Goal: Task Accomplishment & Management: Complete application form

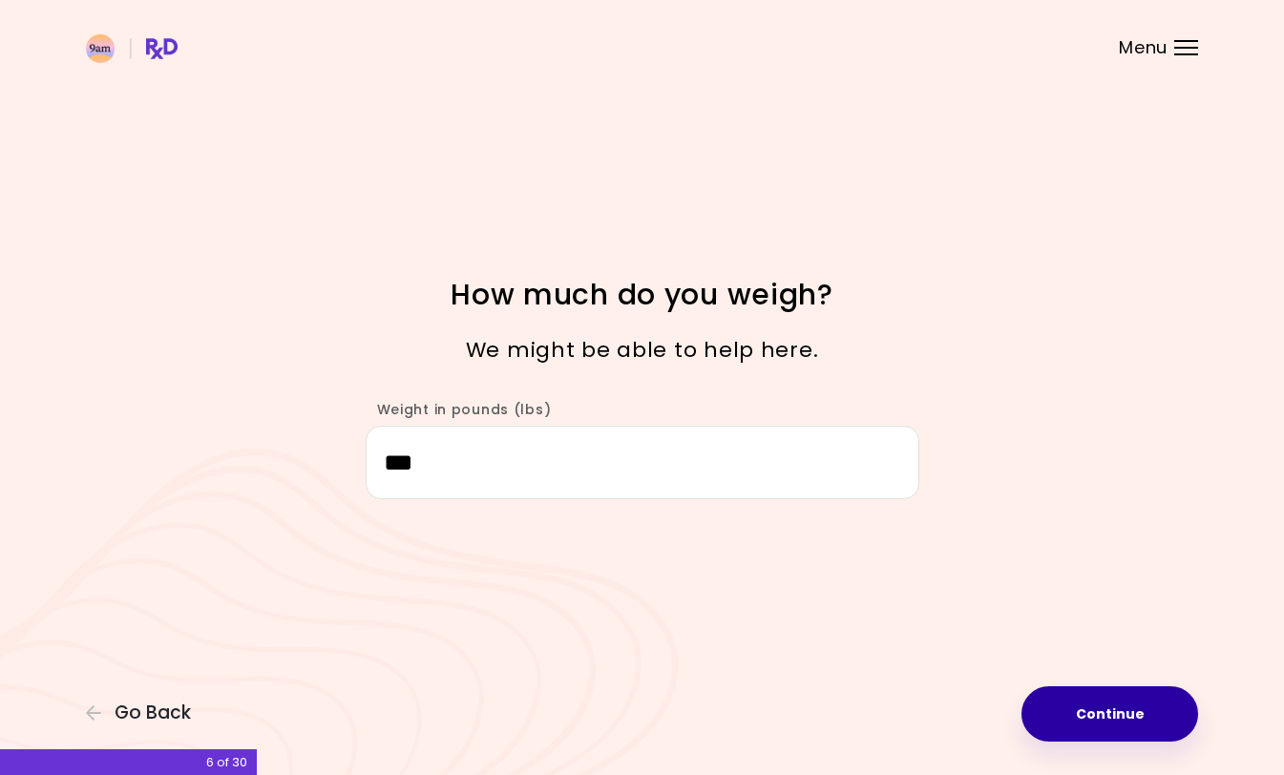
click at [1125, 713] on button "Continue" at bounding box center [1110, 714] width 177 height 55
select select "****"
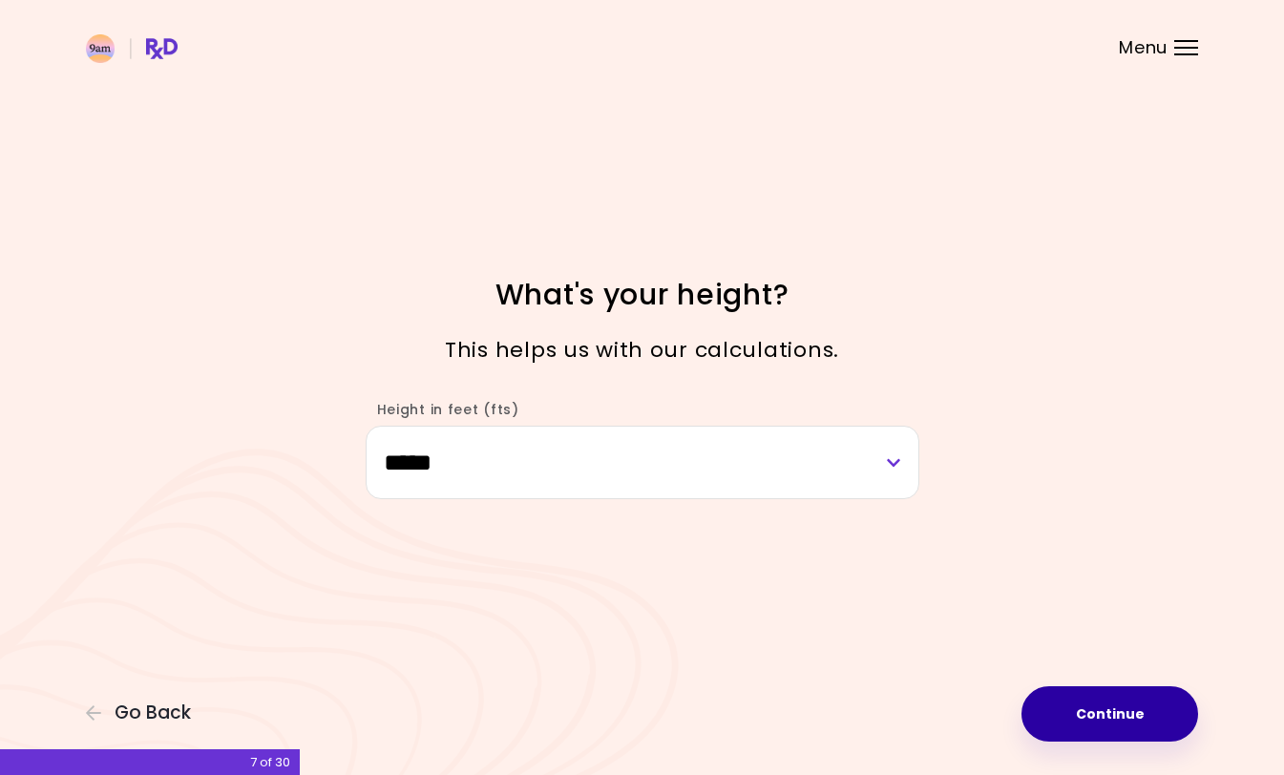
click at [1109, 694] on button "Continue" at bounding box center [1110, 714] width 177 height 55
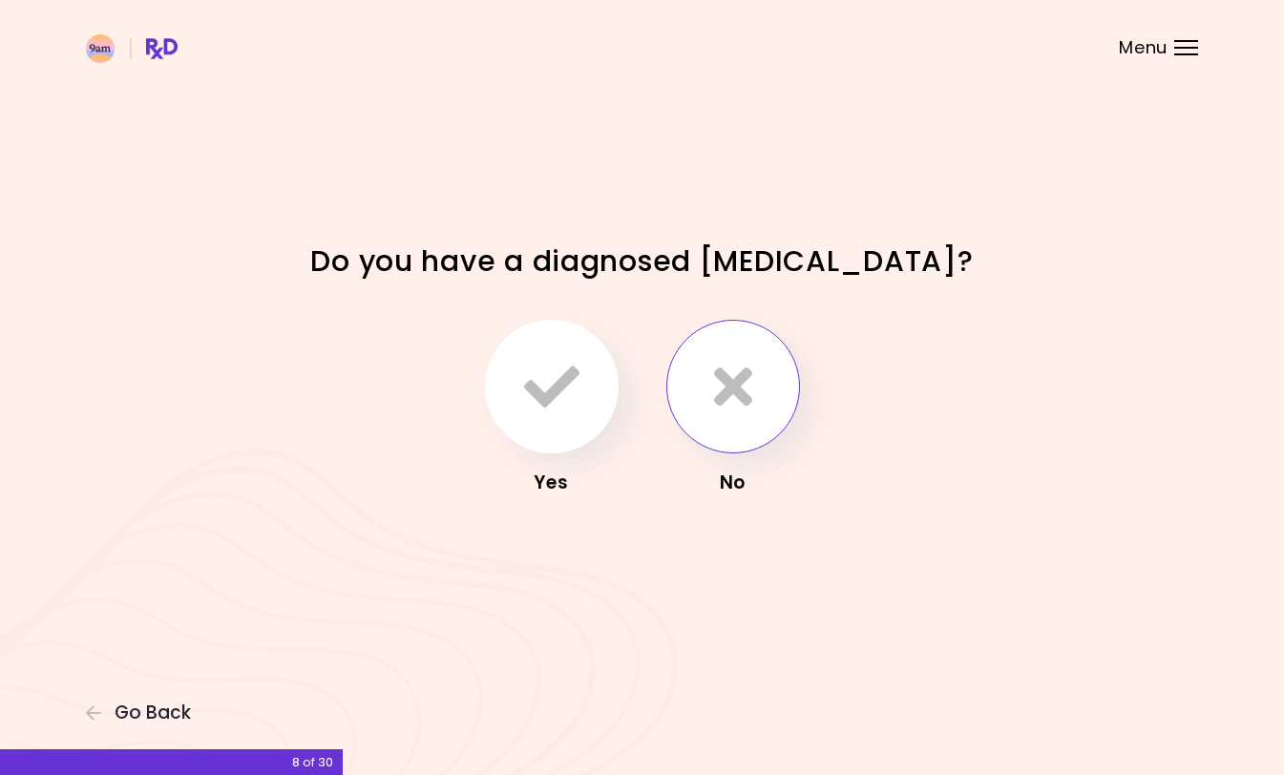
click at [721, 394] on icon "button" at bounding box center [733, 386] width 38 height 55
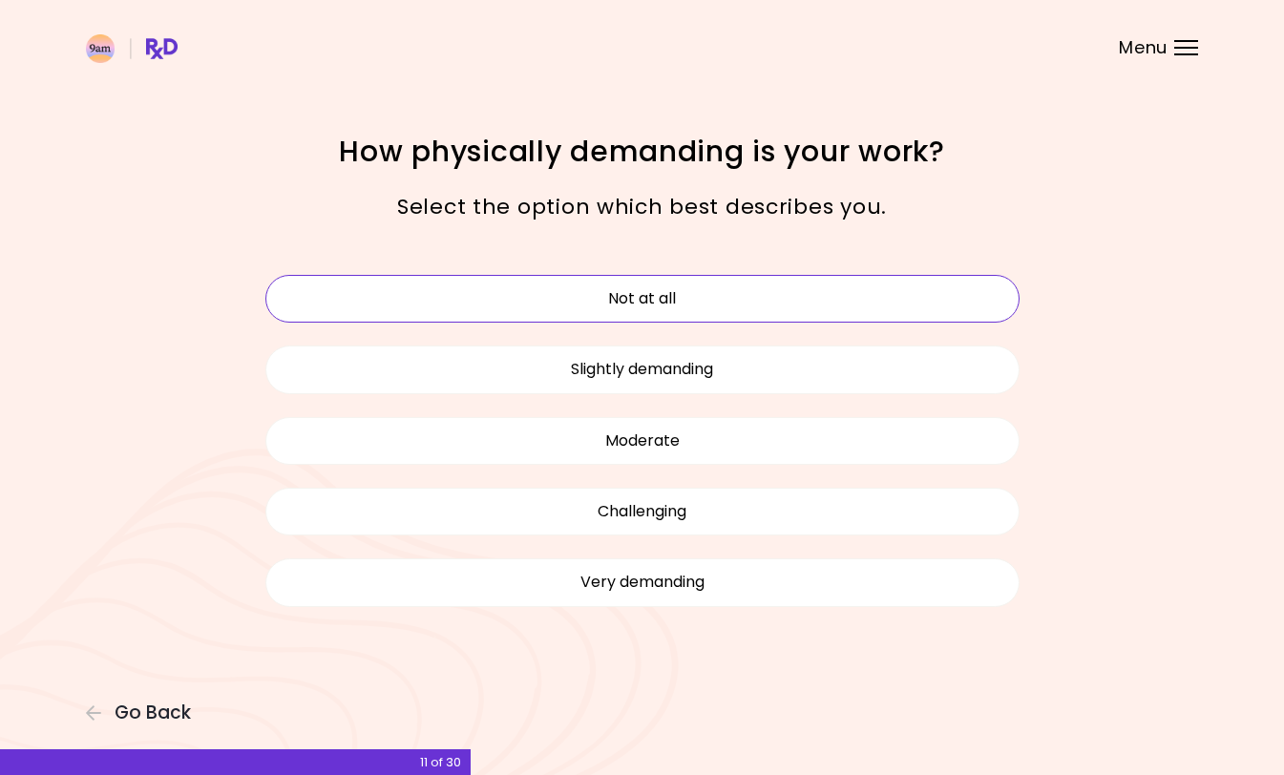
click at [716, 301] on button "Not at all" at bounding box center [642, 299] width 754 height 48
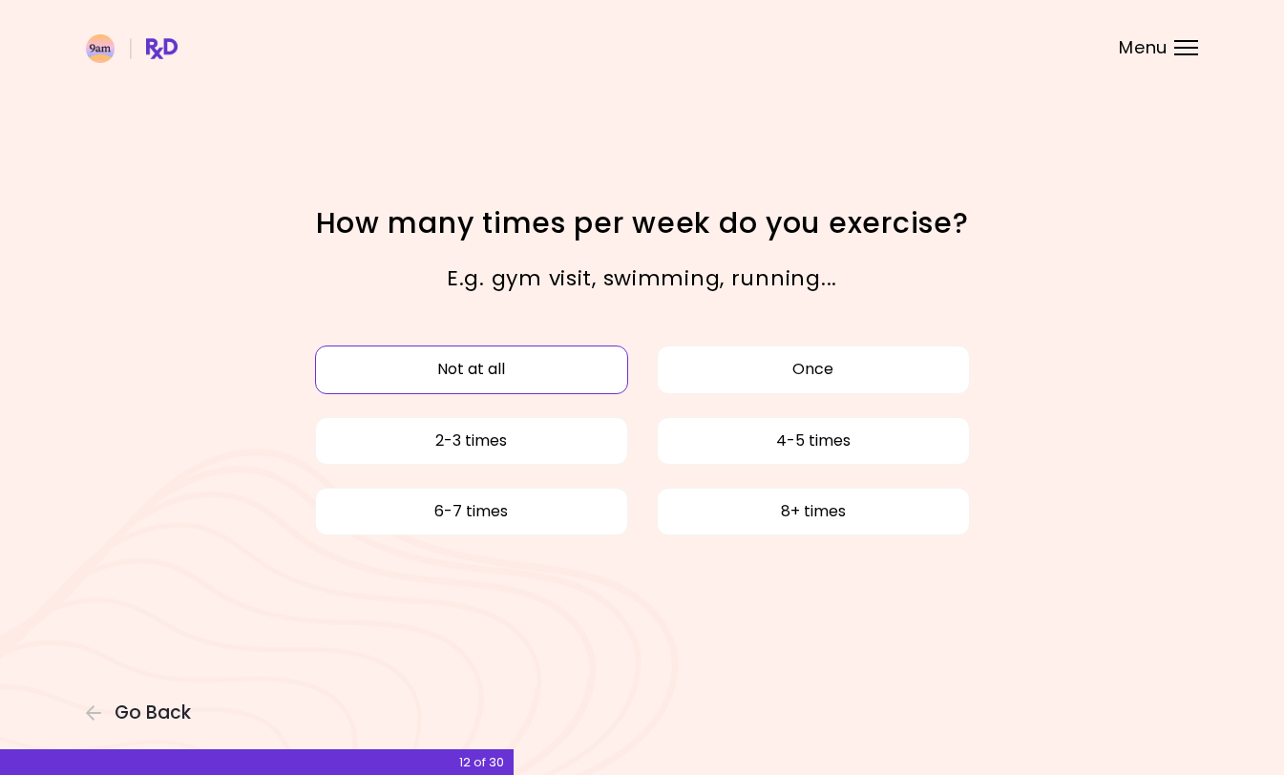
click at [514, 379] on button "Not at all" at bounding box center [471, 370] width 313 height 48
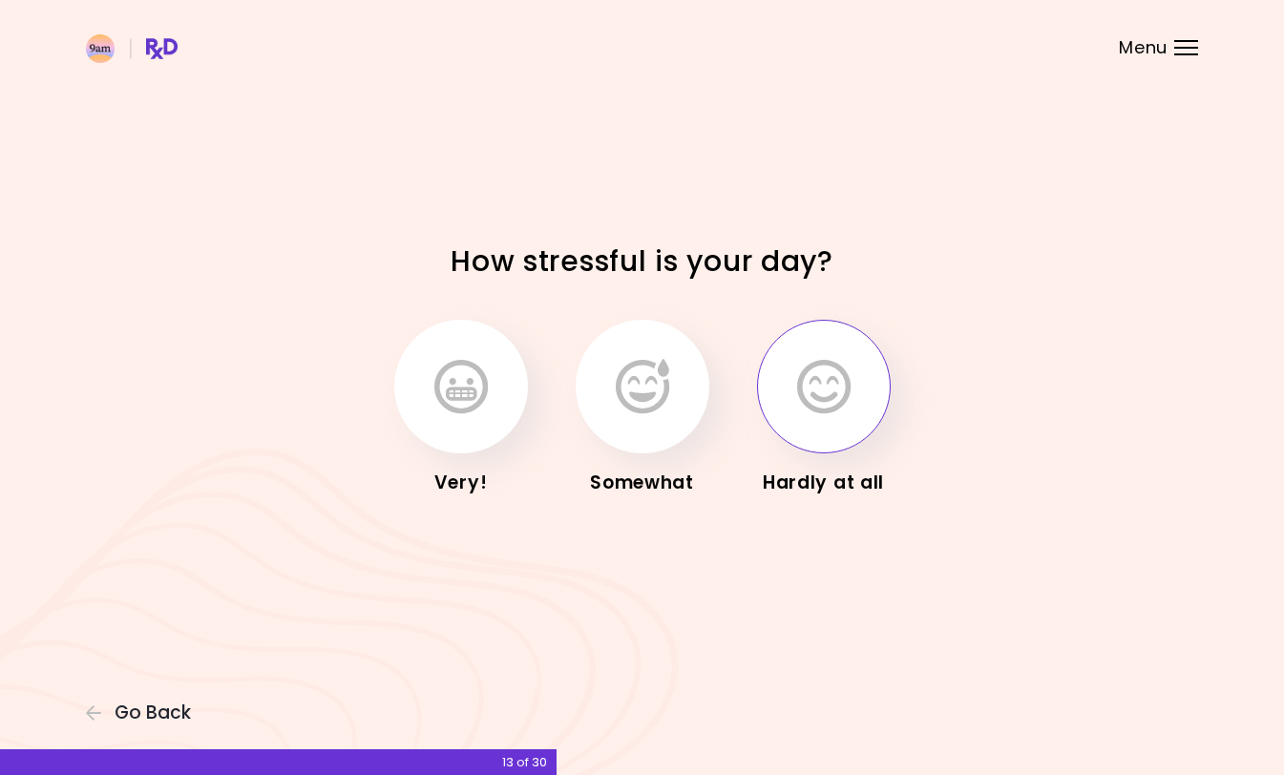
click at [846, 371] on icon "button" at bounding box center [823, 386] width 53 height 55
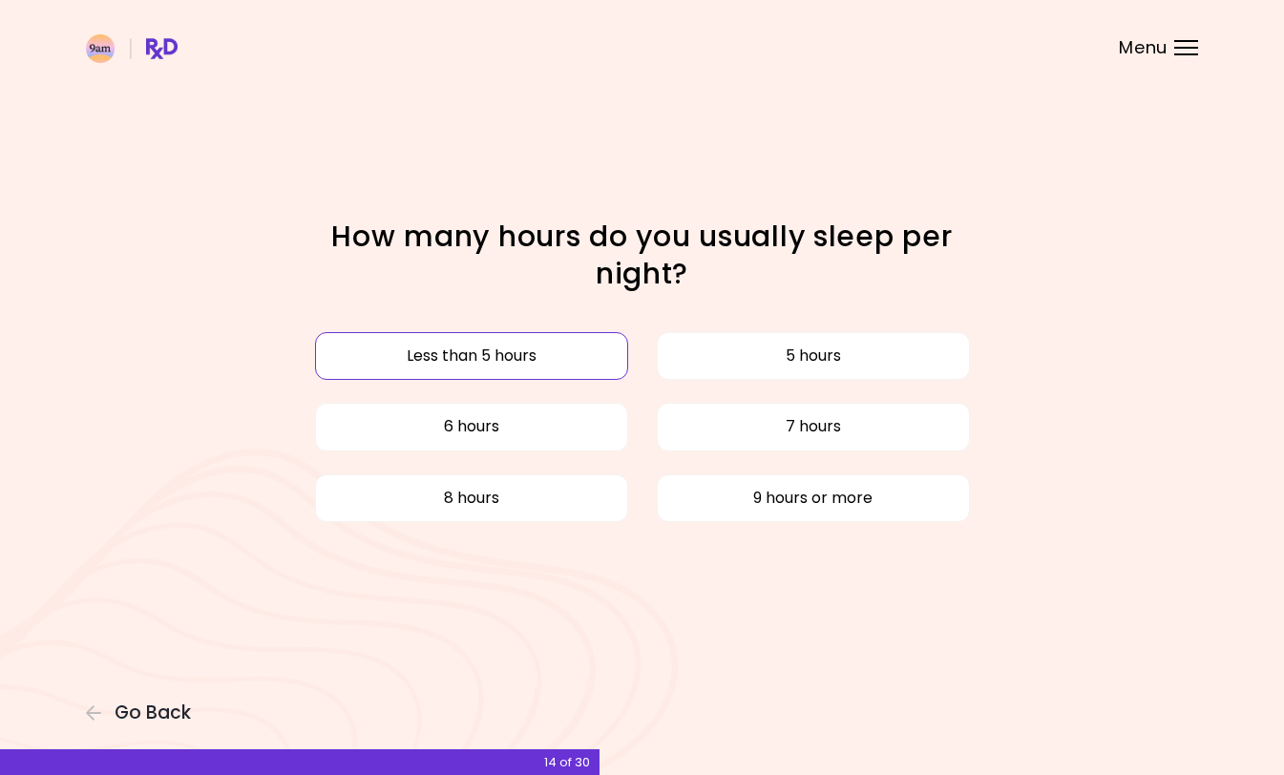
click at [524, 363] on button "Less than 5 hours" at bounding box center [471, 356] width 313 height 48
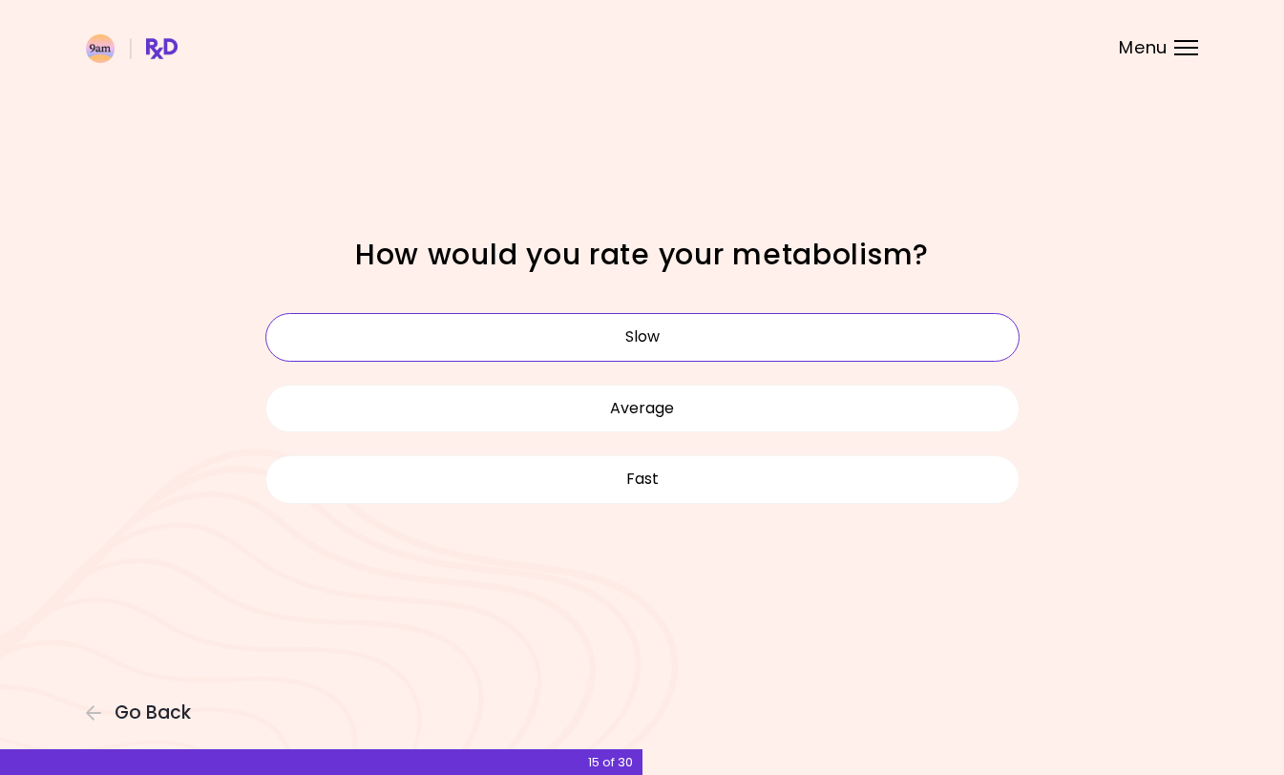
click at [524, 343] on button "Slow" at bounding box center [642, 337] width 754 height 48
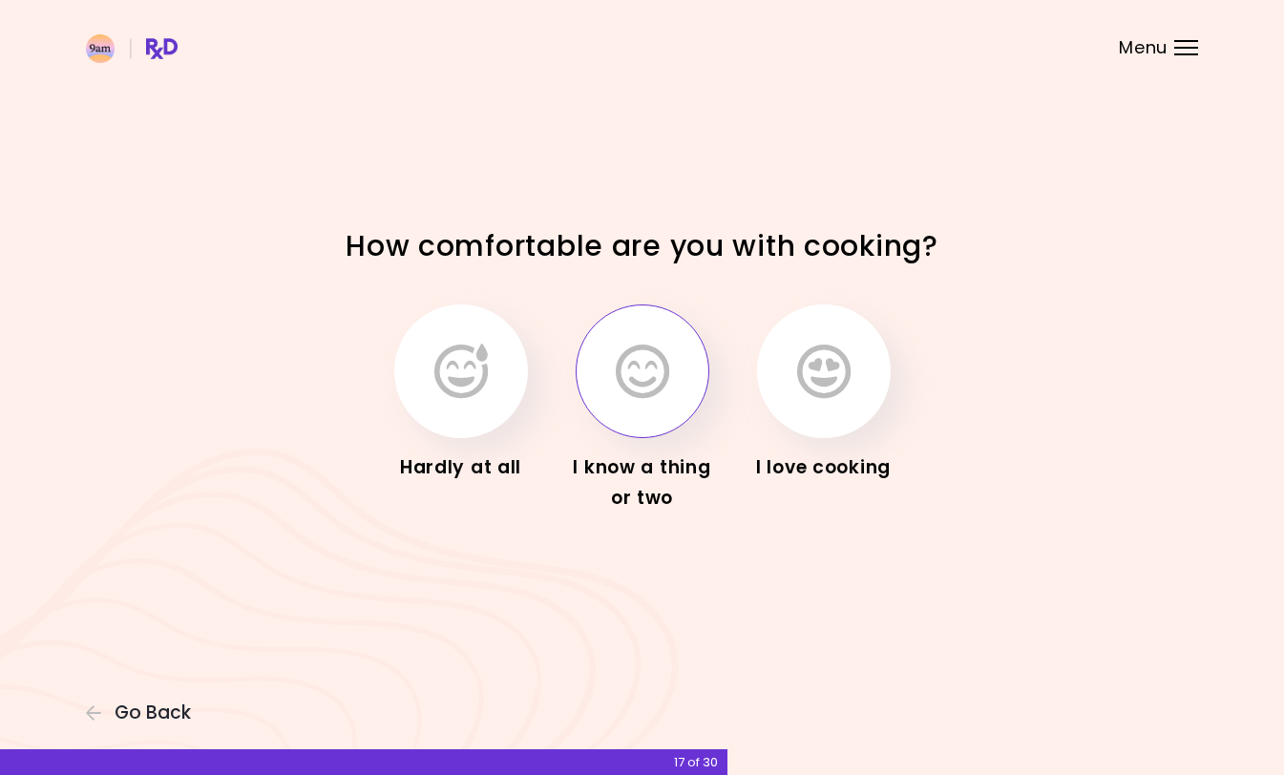
click at [668, 355] on icon "button" at bounding box center [642, 371] width 53 height 55
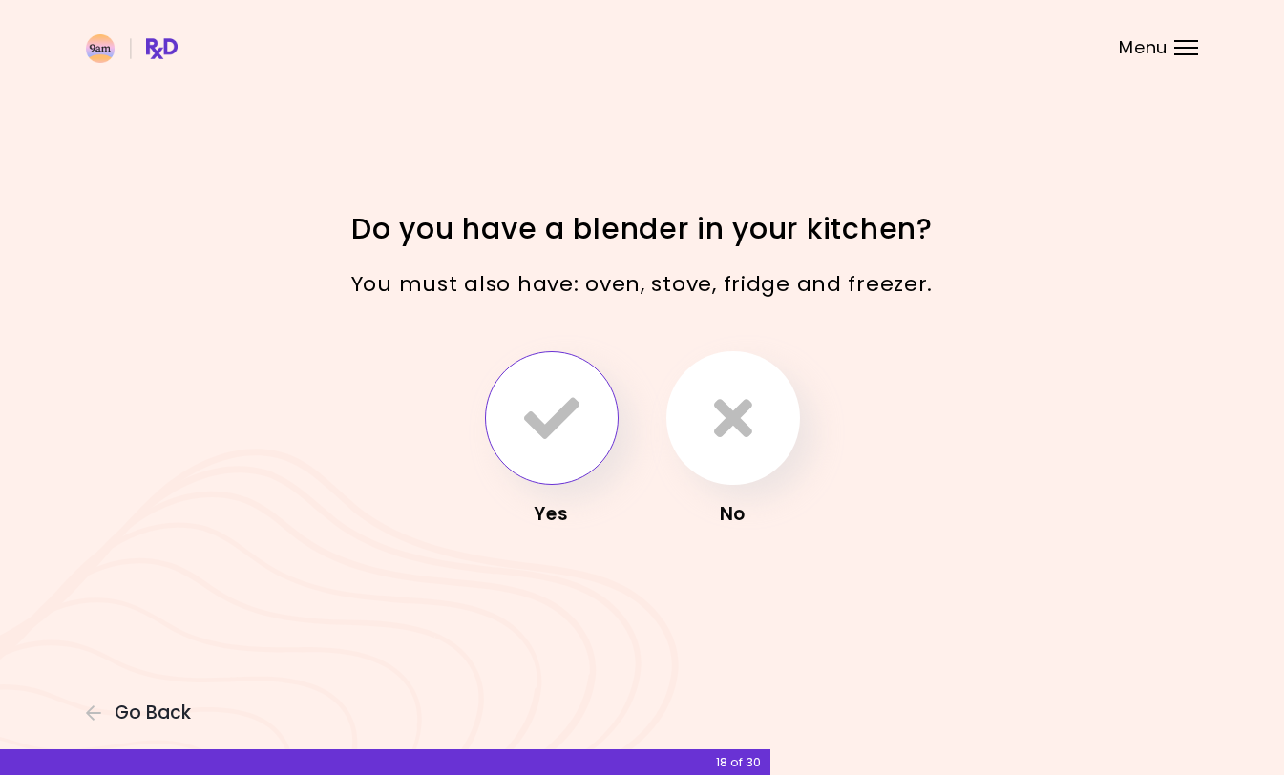
click at [534, 454] on button "button" at bounding box center [552, 418] width 134 height 134
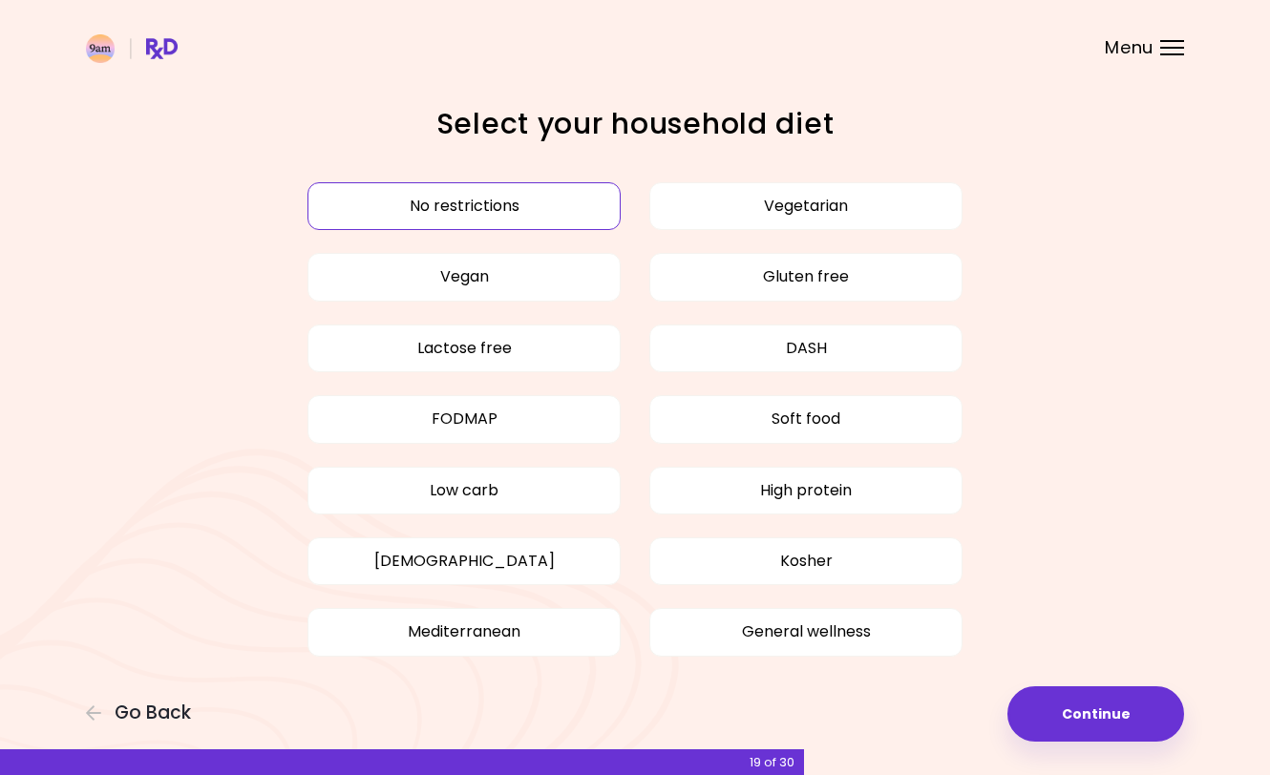
click at [521, 201] on button "No restrictions" at bounding box center [463, 206] width 313 height 48
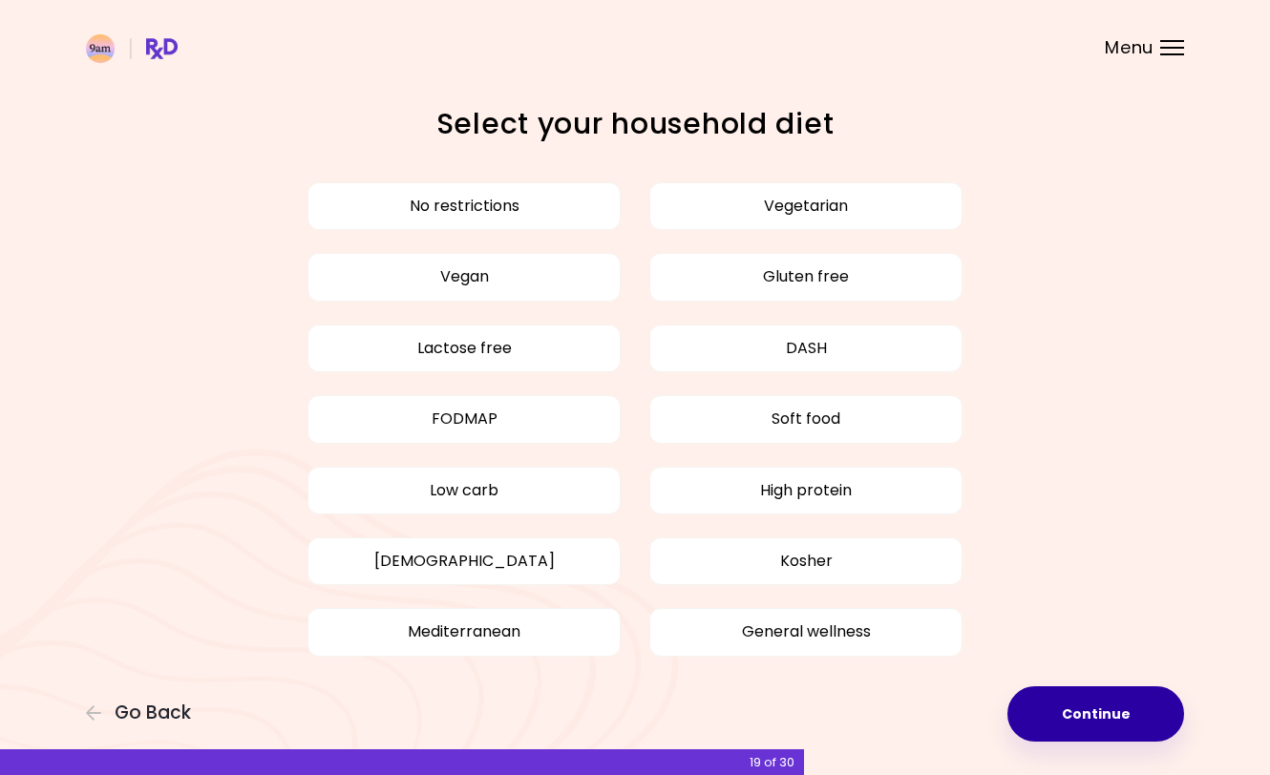
click at [1066, 712] on button "Continue" at bounding box center [1095, 714] width 177 height 55
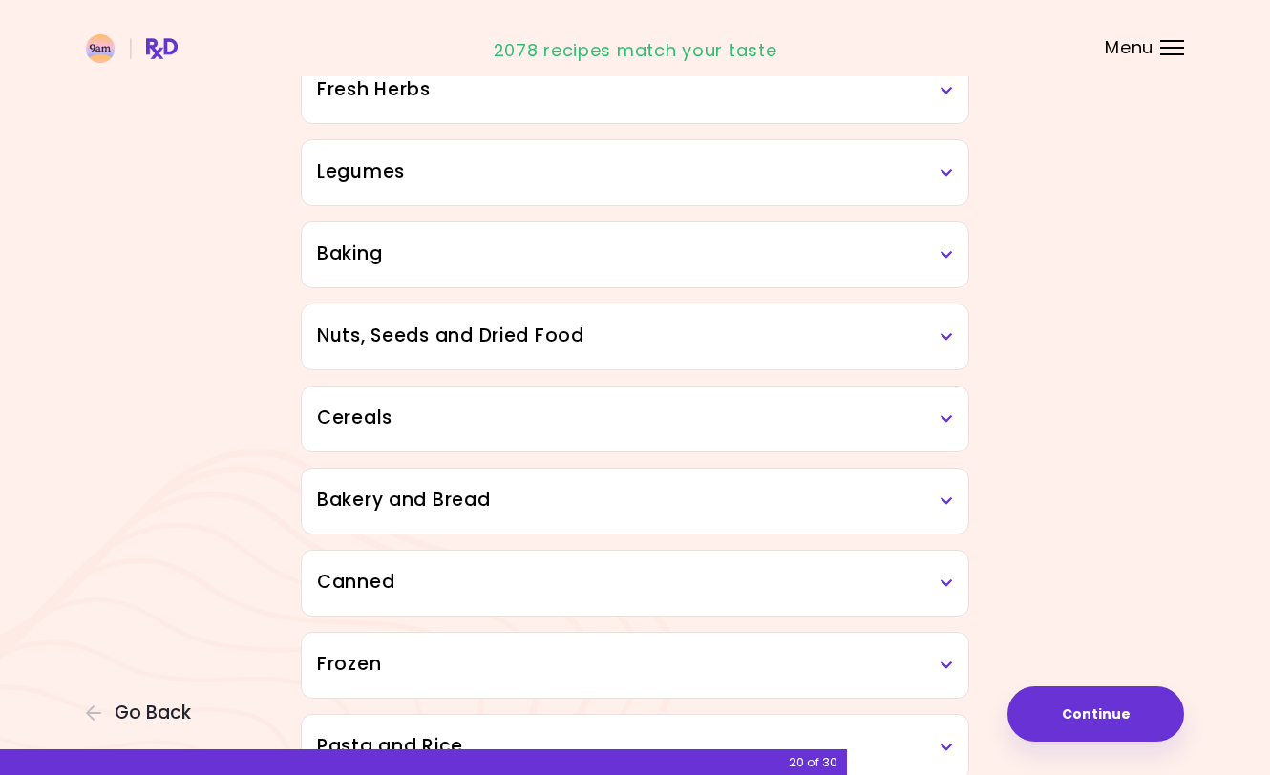
scroll to position [909, 0]
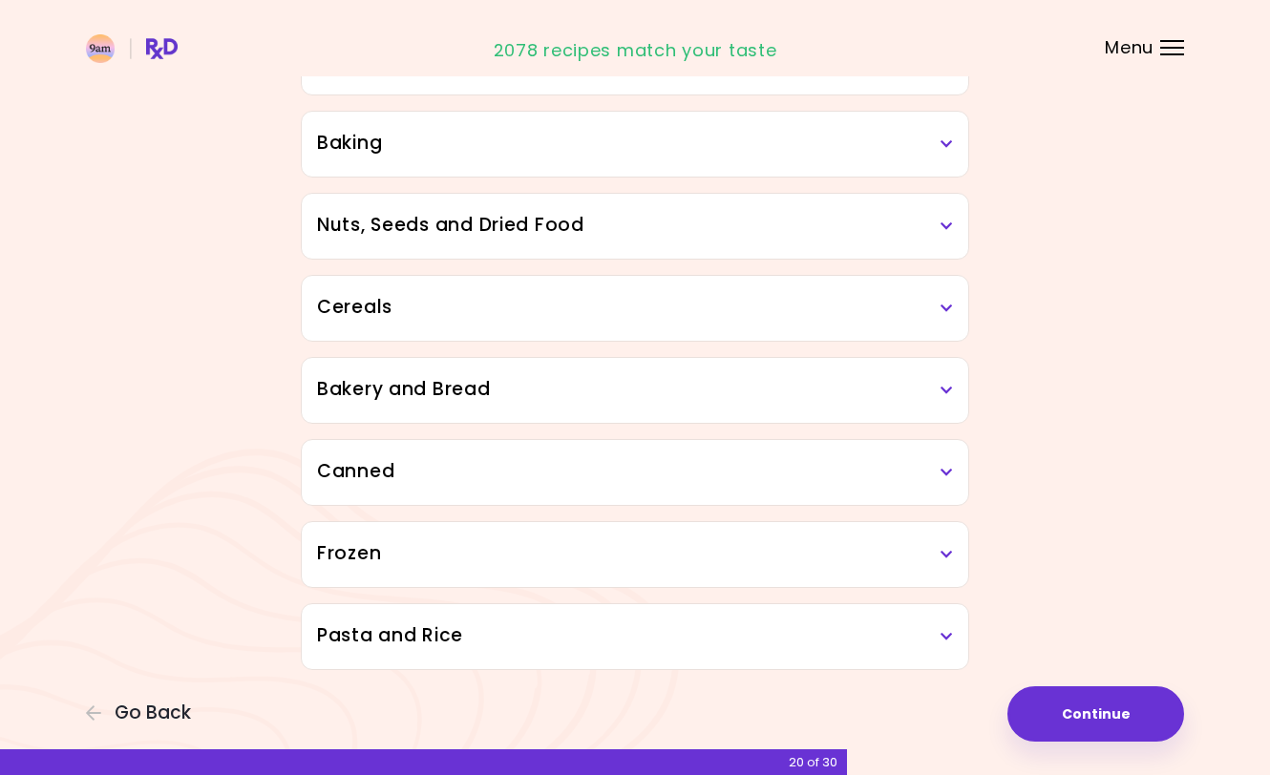
click at [930, 563] on h3 "Frozen" at bounding box center [635, 555] width 636 height 28
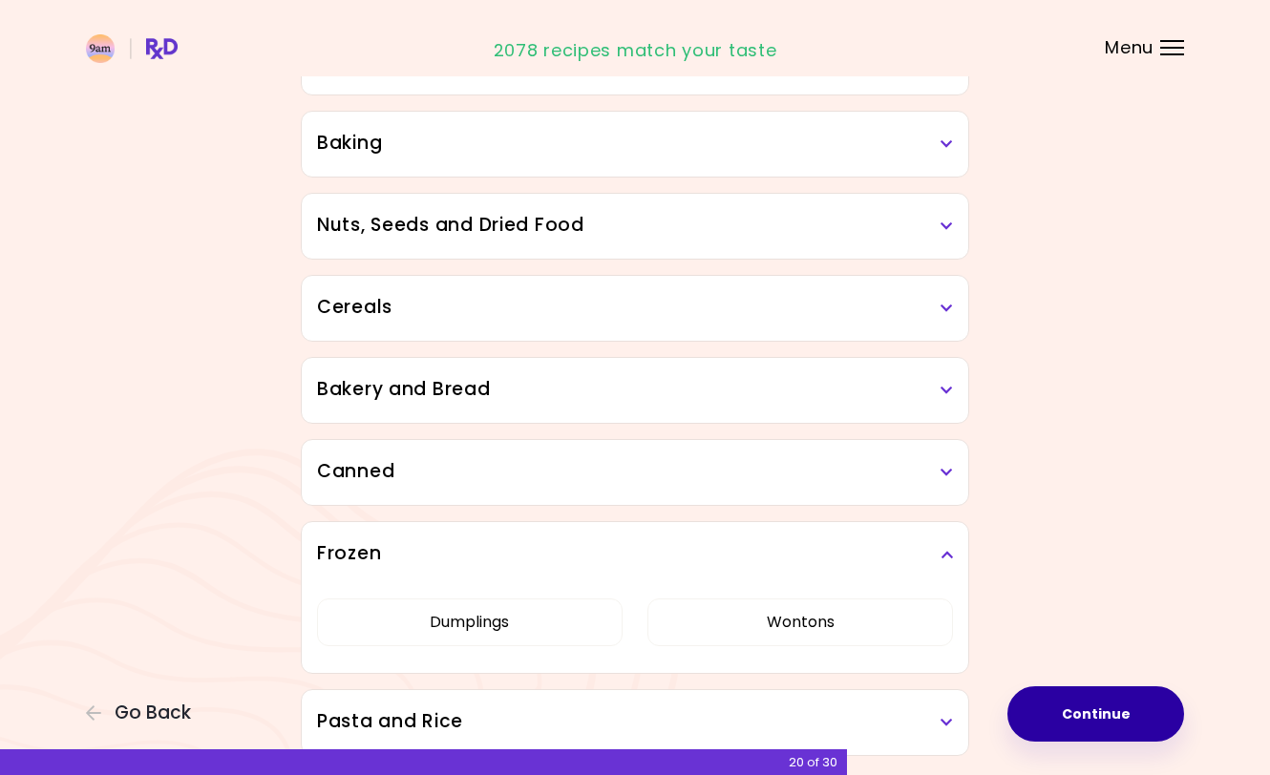
click at [1077, 723] on button "Continue" at bounding box center [1095, 714] width 177 height 55
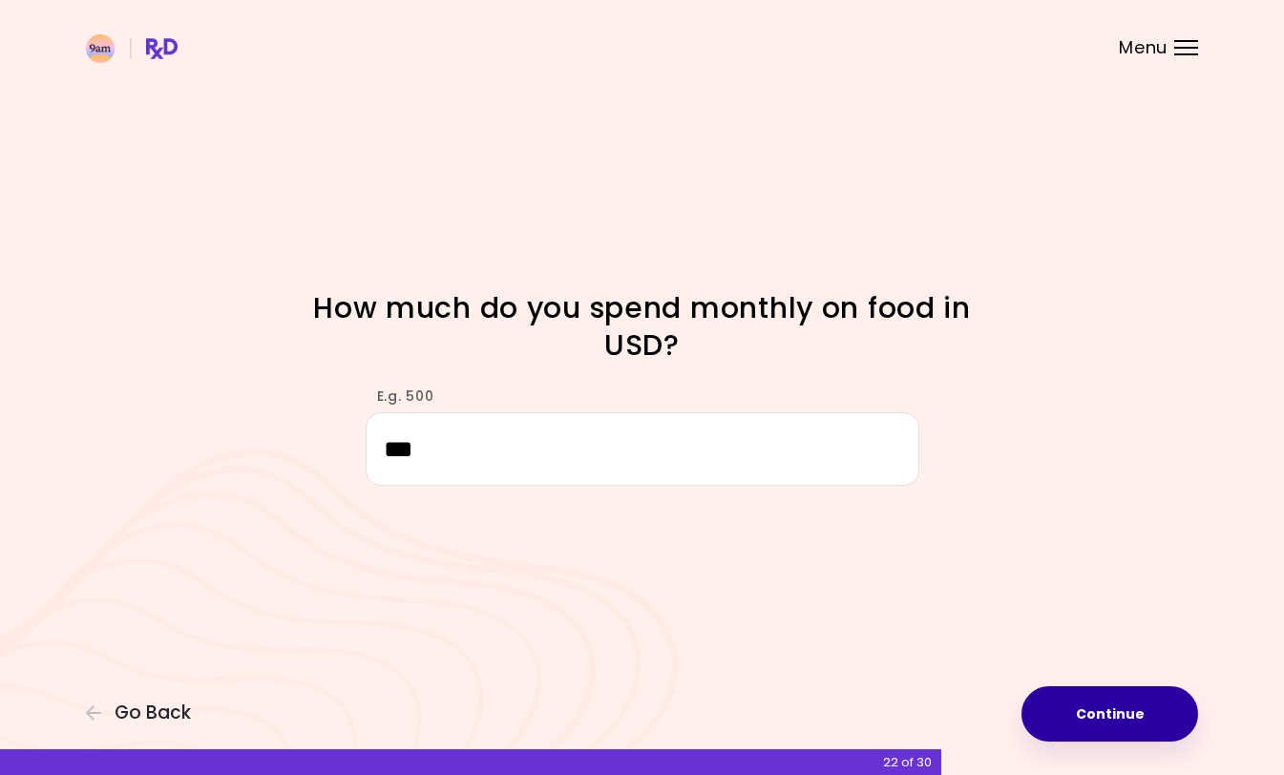
type input "***"
click at [1100, 719] on button "Continue" at bounding box center [1110, 714] width 177 height 55
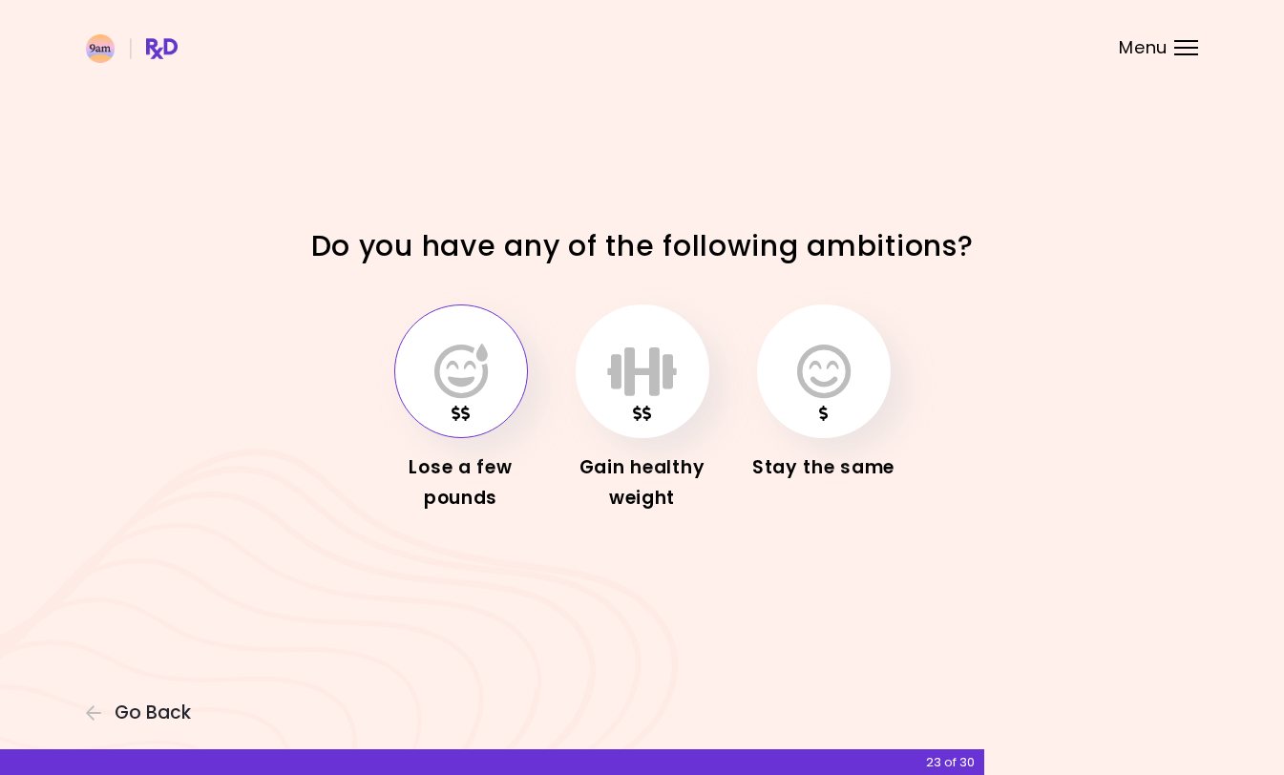
click at [456, 369] on icon "button" at bounding box center [461, 371] width 53 height 55
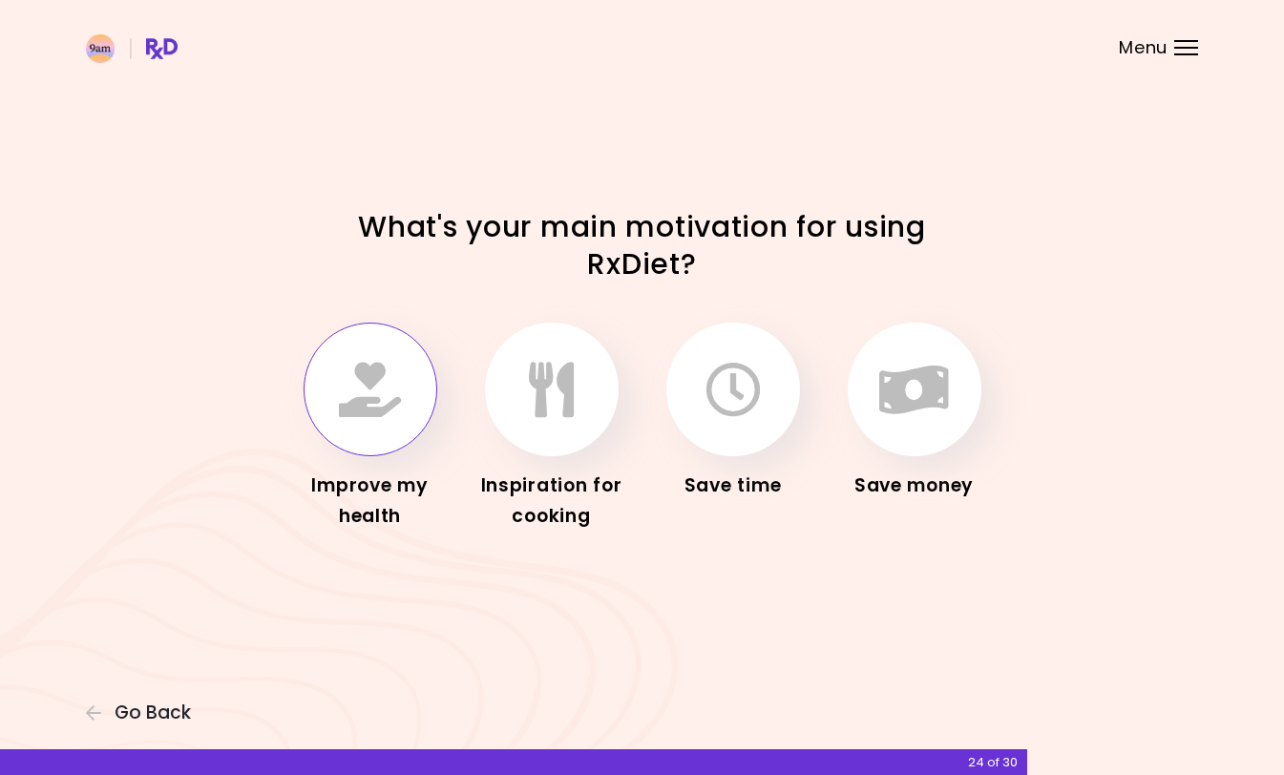
click at [408, 388] on button "button" at bounding box center [371, 390] width 134 height 134
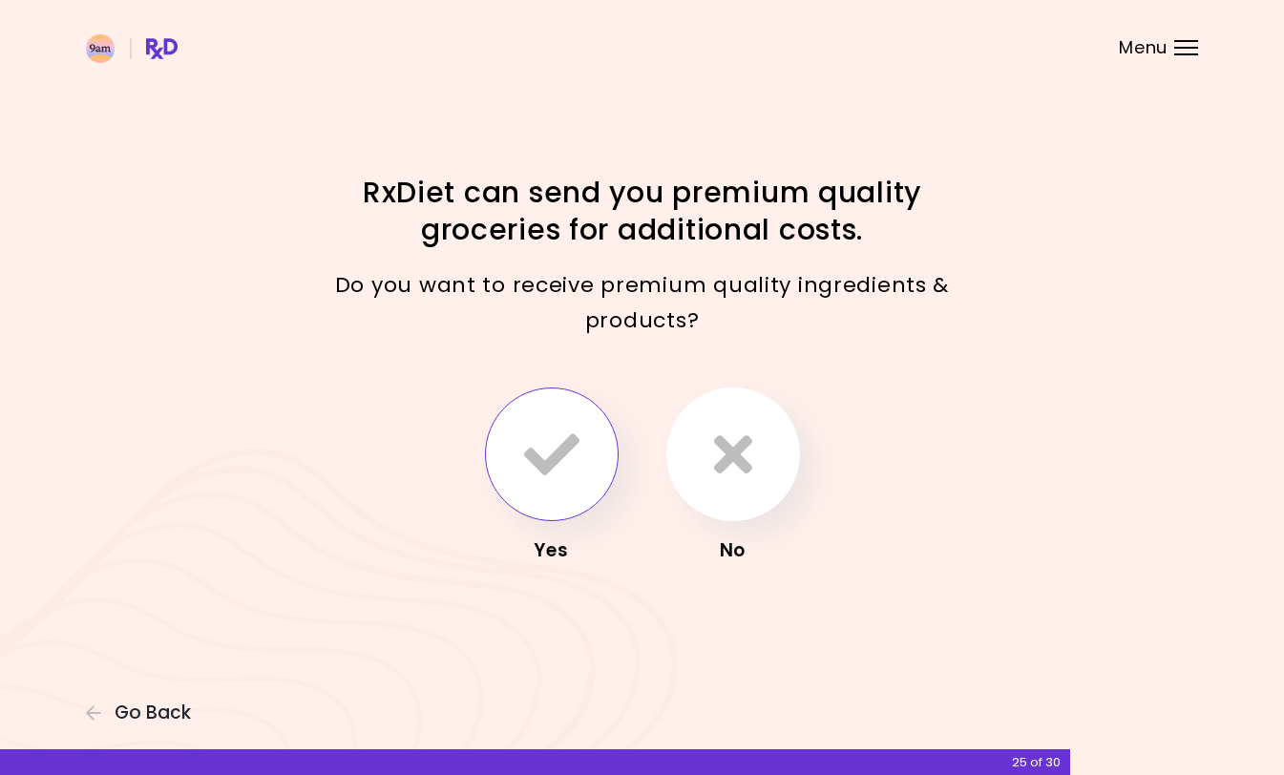
click at [590, 430] on button "button" at bounding box center [552, 455] width 134 height 134
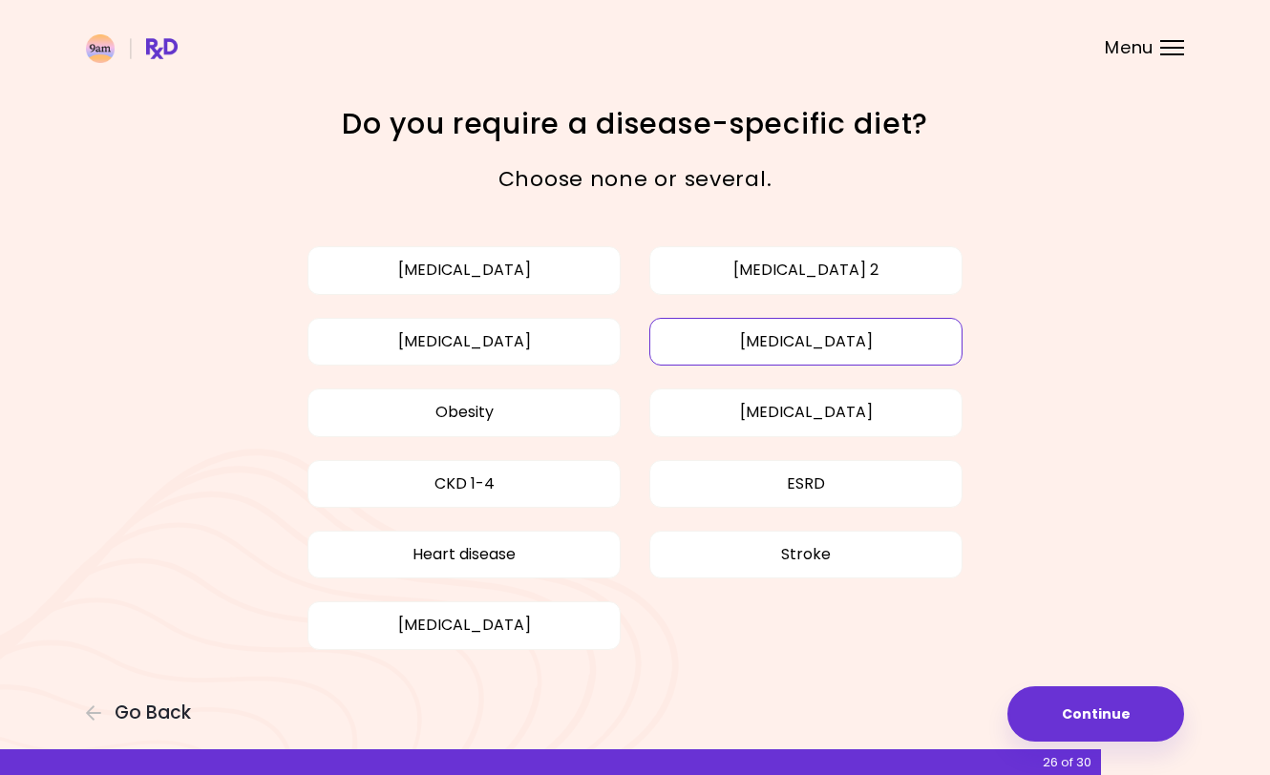
click at [792, 346] on button "[MEDICAL_DATA]" at bounding box center [805, 342] width 313 height 48
click at [1078, 715] on button "Continue" at bounding box center [1095, 714] width 177 height 55
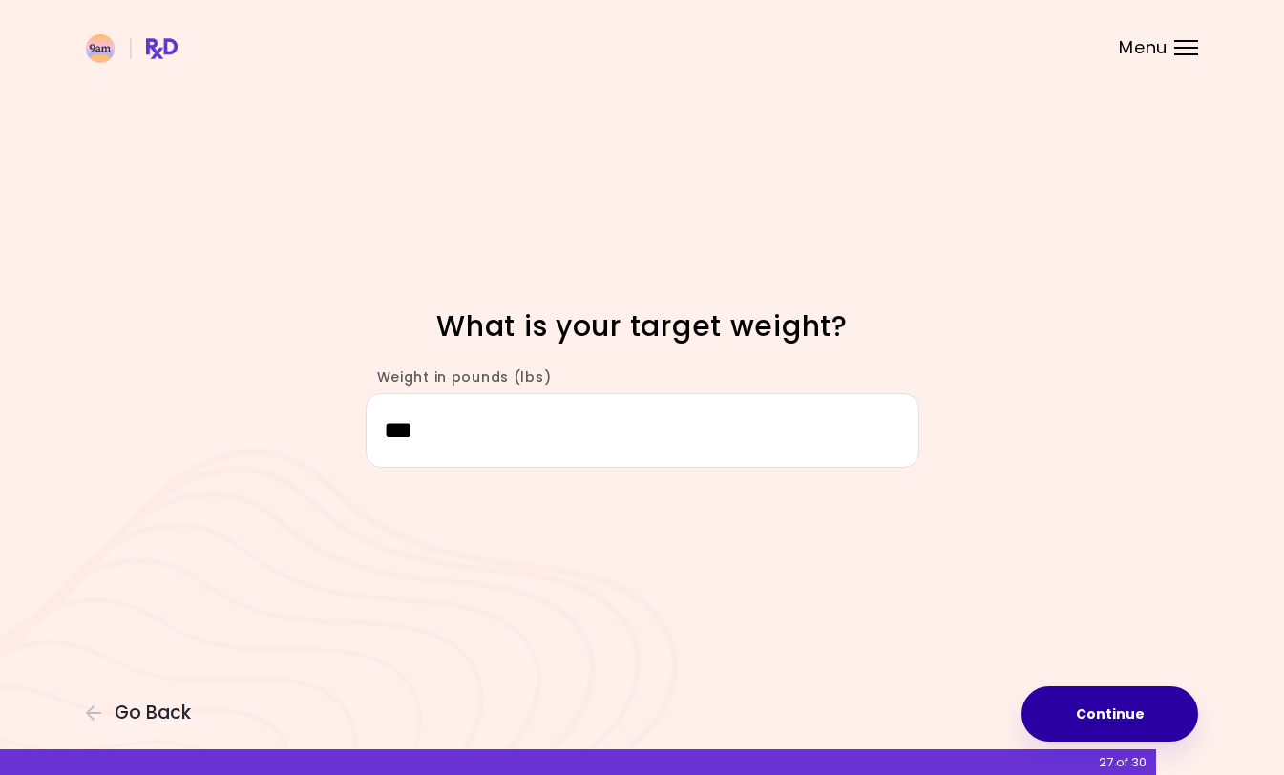
type input "***"
click at [1063, 697] on button "Continue" at bounding box center [1110, 714] width 177 height 55
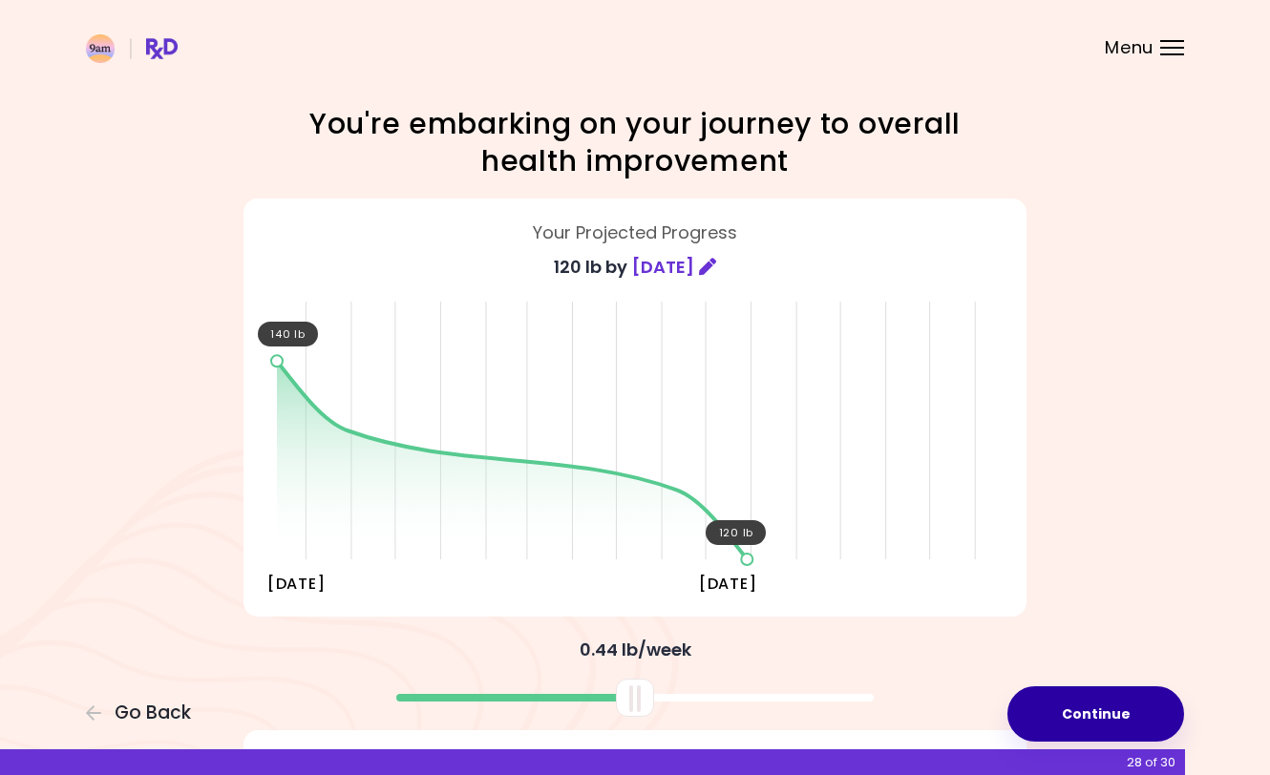
click at [1126, 714] on button "Continue" at bounding box center [1095, 714] width 177 height 55
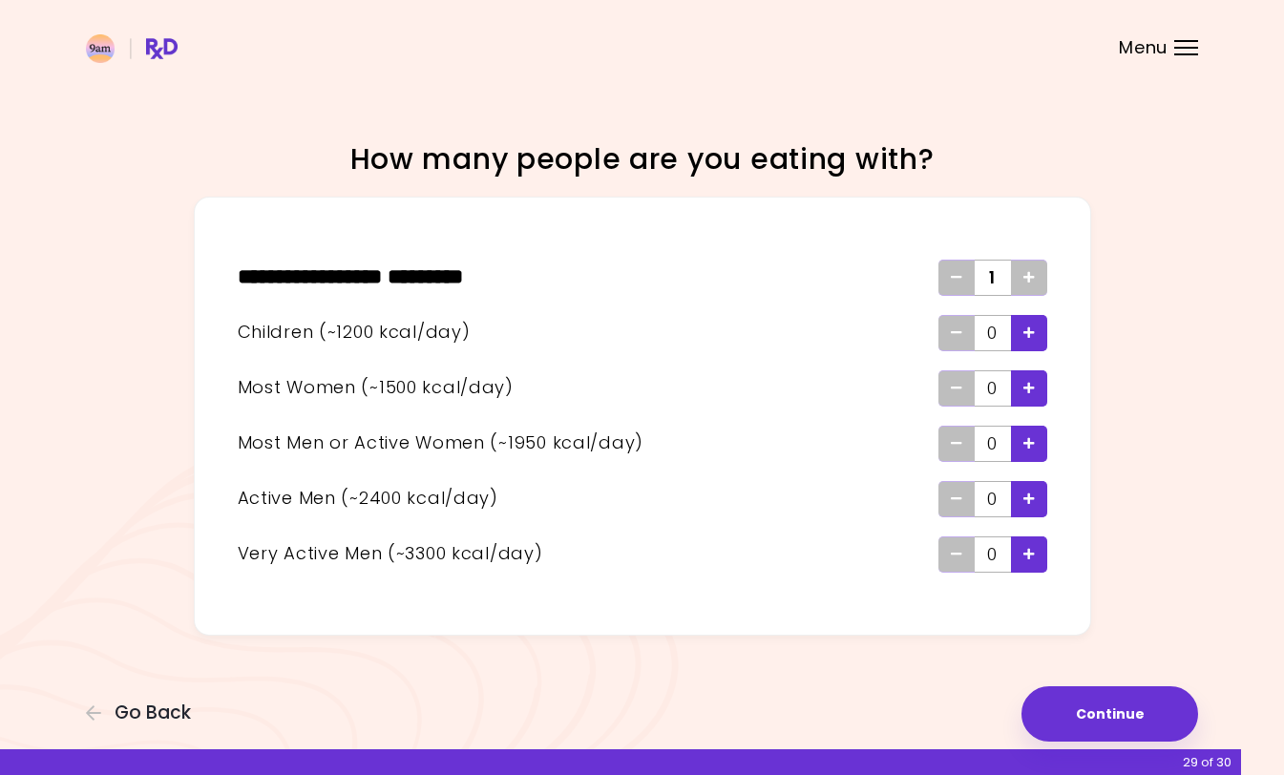
click at [1029, 332] on icon "Add - Child" at bounding box center [1029, 333] width 11 height 12
click at [1029, 442] on icon "Add - Man or Active Woman" at bounding box center [1029, 443] width 11 height 12
click at [1028, 391] on icon "Add - Woman" at bounding box center [1029, 388] width 11 height 12
click at [964, 433] on div "Remove - Man or Active Woman" at bounding box center [957, 444] width 36 height 36
click at [1029, 504] on icon "Add - Active Man" at bounding box center [1029, 499] width 11 height 12
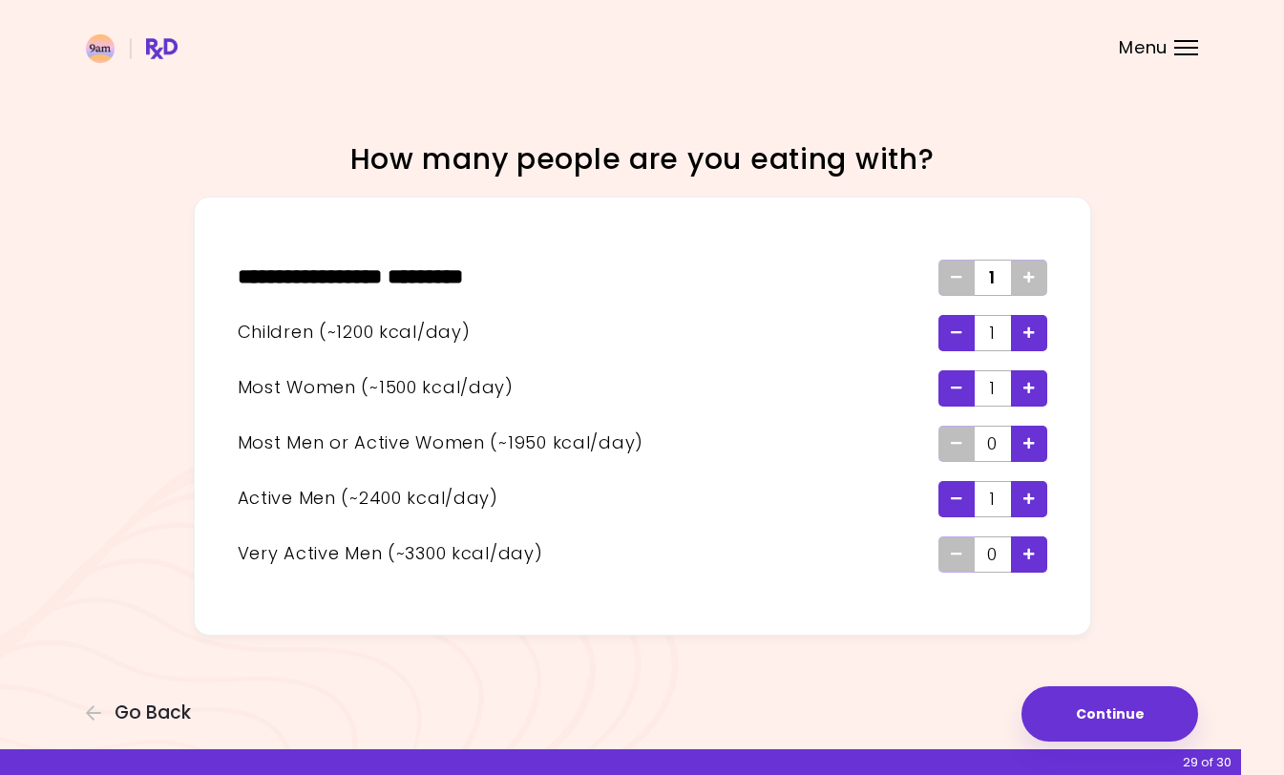
click at [1031, 448] on icon "Add - Man or Active Woman" at bounding box center [1029, 443] width 11 height 12
click at [1097, 709] on button "Continue" at bounding box center [1110, 714] width 177 height 55
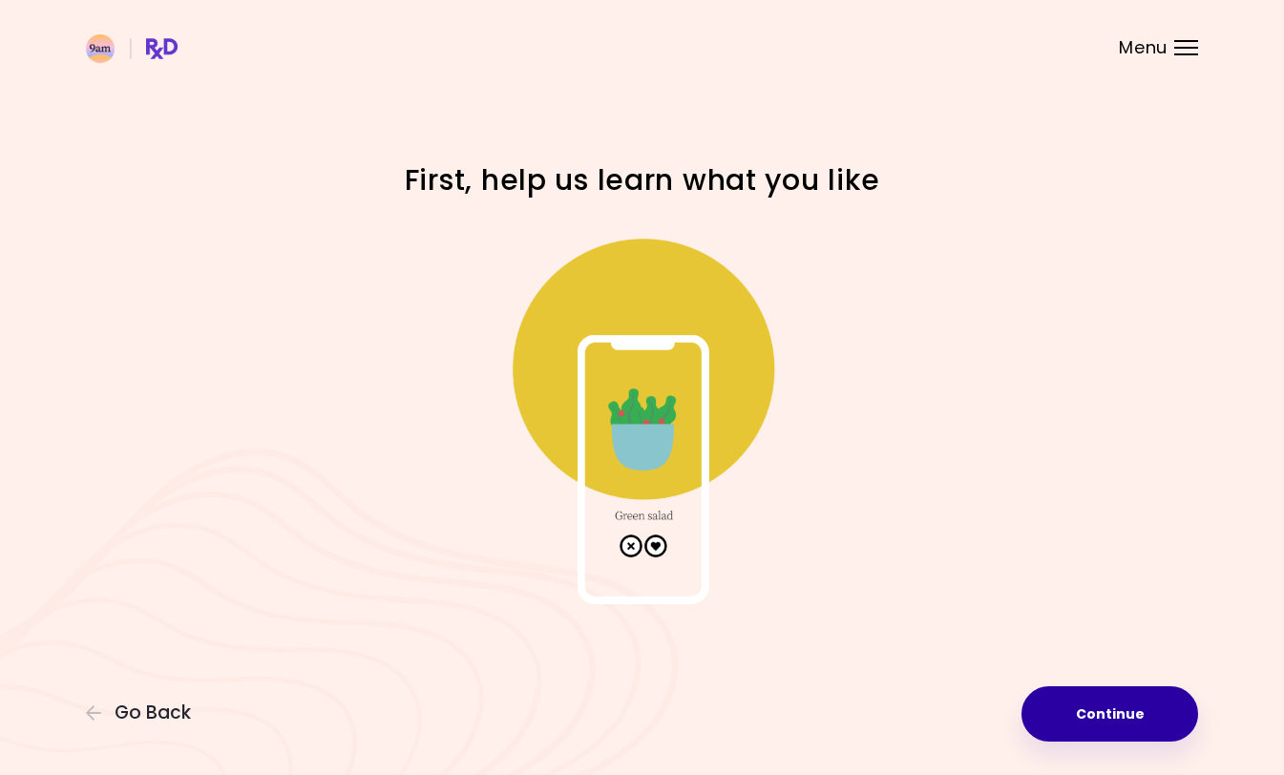
click at [1097, 709] on button "Continue" at bounding box center [1110, 714] width 177 height 55
